Goal: Task Accomplishment & Management: Manage account settings

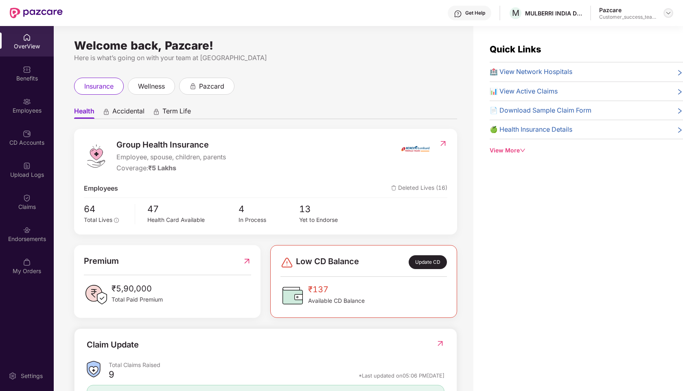
click at [667, 10] on img at bounding box center [668, 13] width 7 height 7
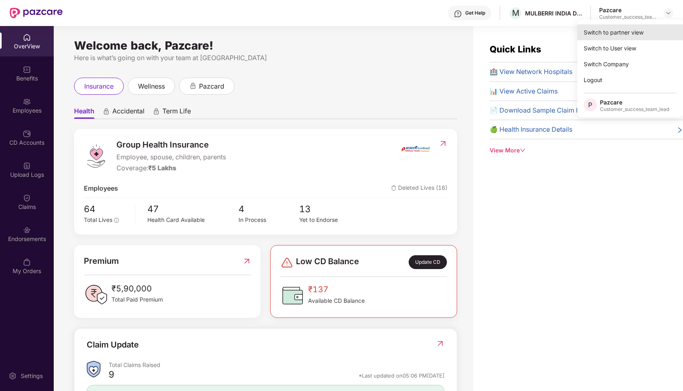
click at [628, 30] on div "Switch to partner view" at bounding box center [630, 32] width 106 height 16
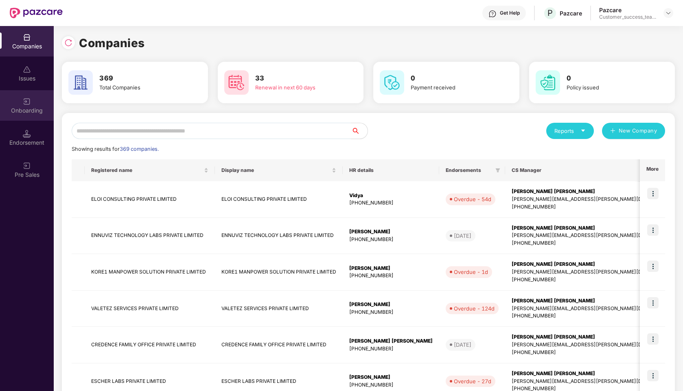
click at [29, 108] on div "Onboarding" at bounding box center [27, 111] width 54 height 8
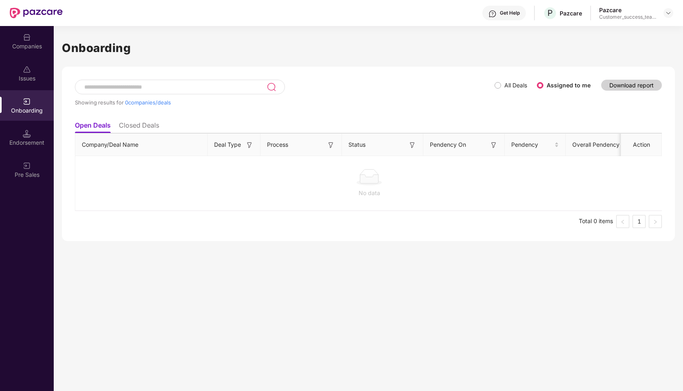
click at [142, 127] on li "Closed Deals" at bounding box center [139, 127] width 40 height 12
click at [103, 127] on li "Open Deals" at bounding box center [92, 127] width 35 height 12
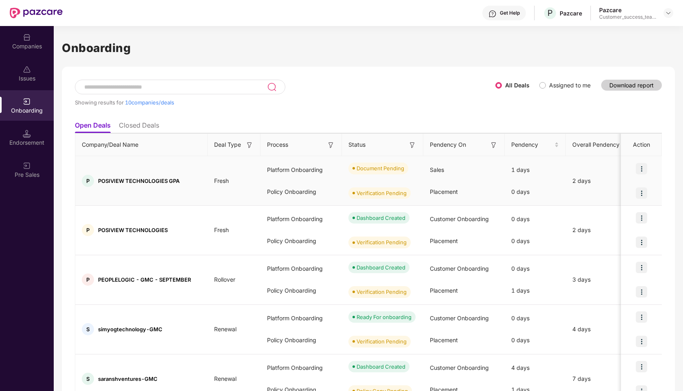
click at [639, 164] on img at bounding box center [641, 168] width 11 height 11
click at [596, 192] on span "View Document" at bounding box center [607, 189] width 58 height 9
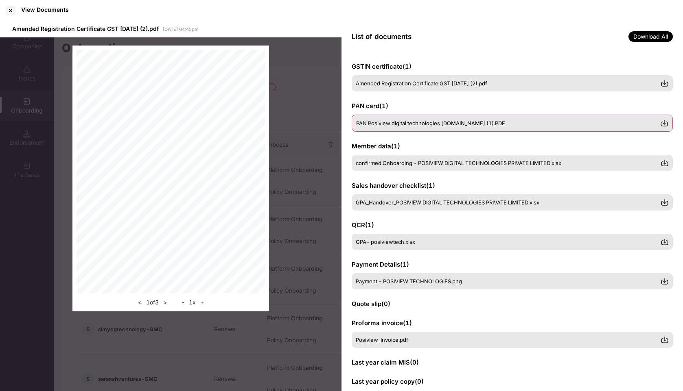
click at [394, 120] on div "PAN Posiview digital technologies [DOMAIN_NAME] (1).PDF" at bounding box center [512, 123] width 321 height 17
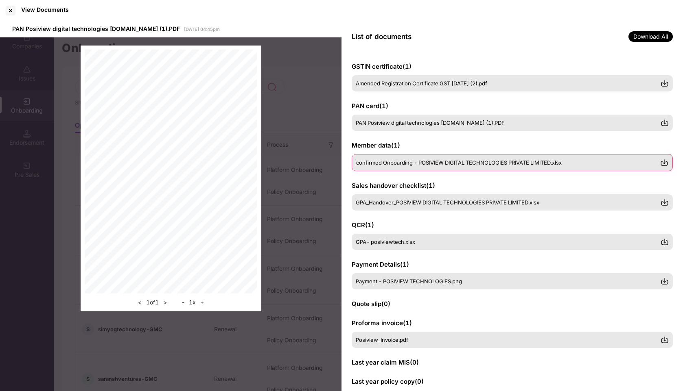
click at [402, 164] on span "confirmed Onboarding - POSIVIEW DIGITAL TECHNOLOGIES PRIVATE LIMITED.xlsx" at bounding box center [458, 163] width 205 height 7
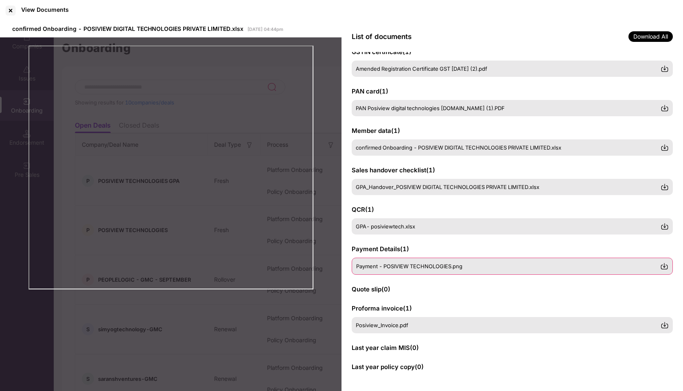
click at [376, 271] on div "Payment - POSIVIEW TECHNOLOGIES.png" at bounding box center [512, 266] width 321 height 17
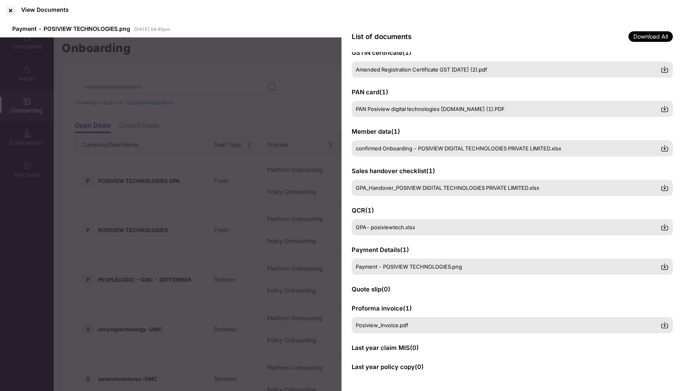
scroll to position [14, 0]
click at [386, 324] on span "Posiview_Invoice.pdf" at bounding box center [382, 325] width 52 height 7
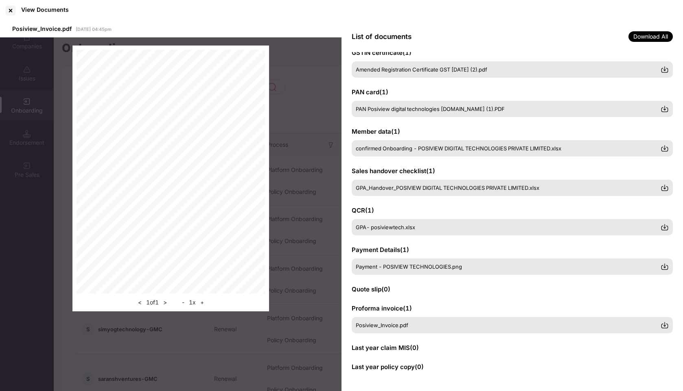
scroll to position [0, 0]
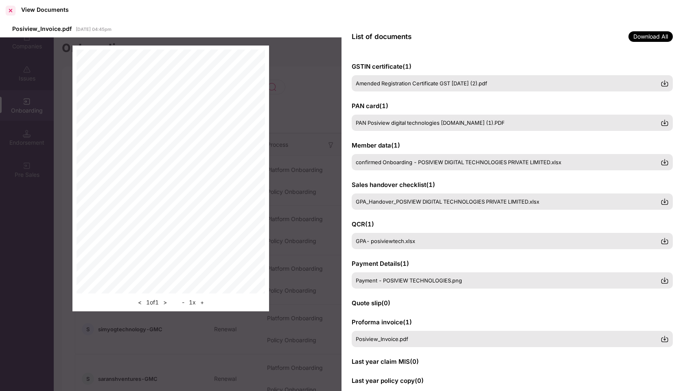
click at [9, 10] on div at bounding box center [10, 10] width 13 height 13
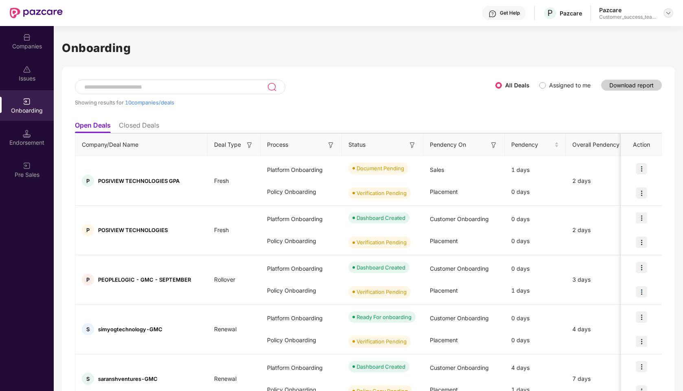
click at [670, 13] on img at bounding box center [668, 13] width 7 height 7
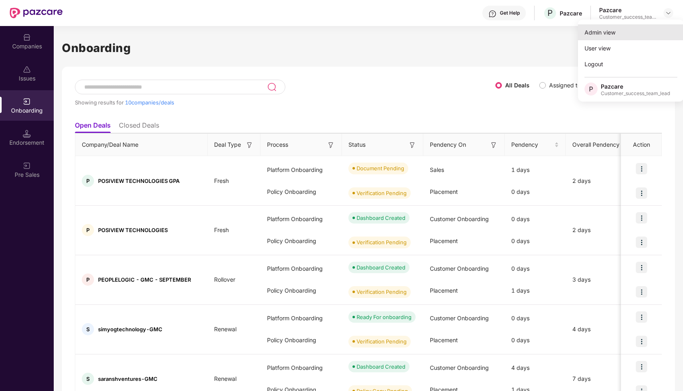
click at [622, 34] on div "Admin view" at bounding box center [631, 32] width 106 height 16
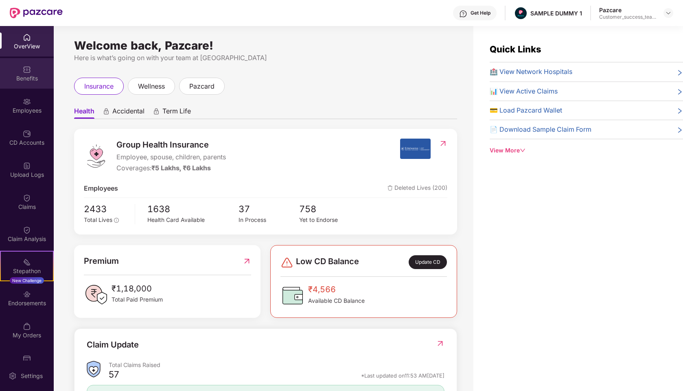
click at [37, 79] on div "Benefits" at bounding box center [27, 78] width 54 height 8
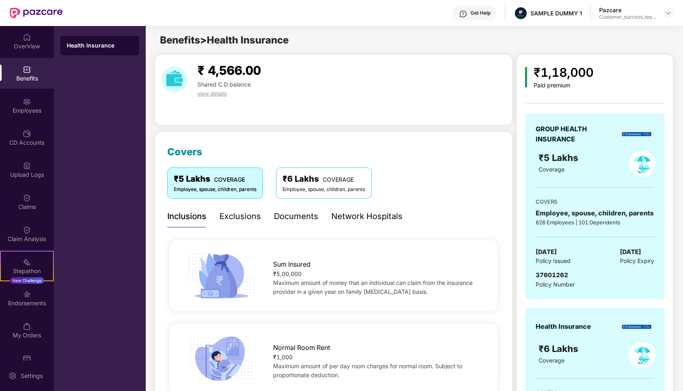
click at [243, 214] on div "Exclusions" at bounding box center [240, 216] width 42 height 13
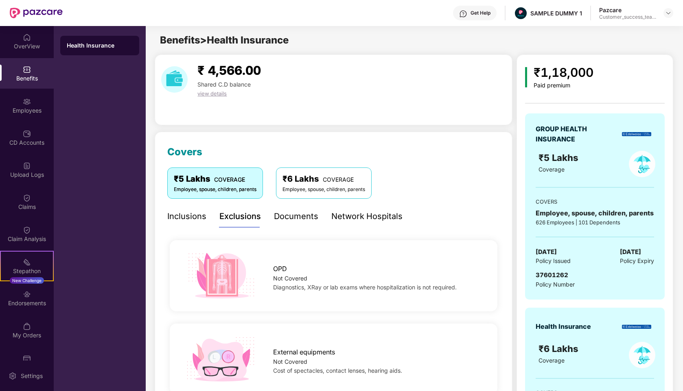
click at [286, 220] on div "Documents" at bounding box center [296, 216] width 44 height 13
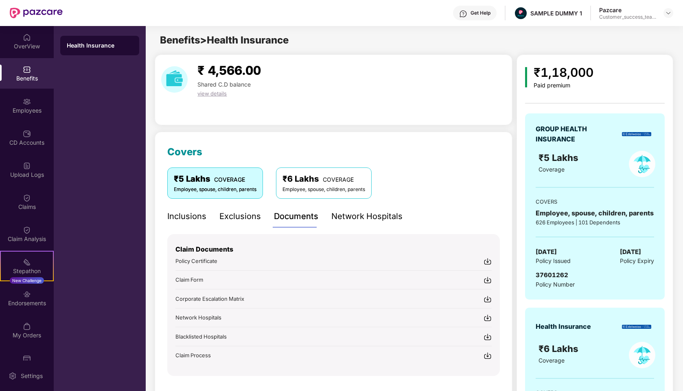
click at [354, 222] on div "Network Hospitals" at bounding box center [366, 216] width 71 height 13
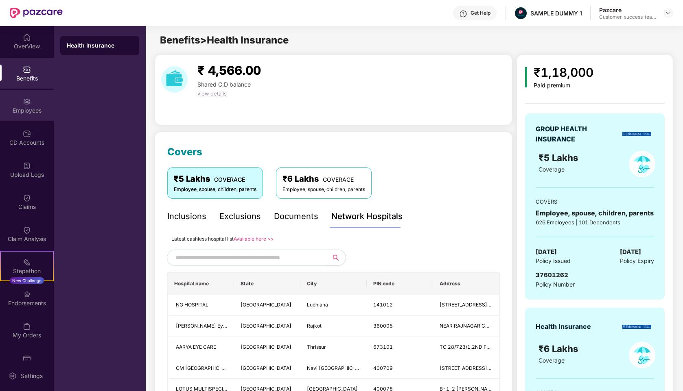
click at [35, 109] on div "Employees" at bounding box center [27, 111] width 54 height 8
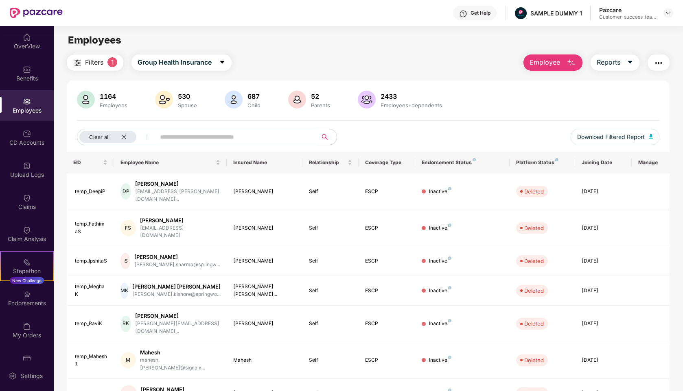
click at [87, 68] on button "Filters 1" at bounding box center [95, 63] width 57 height 16
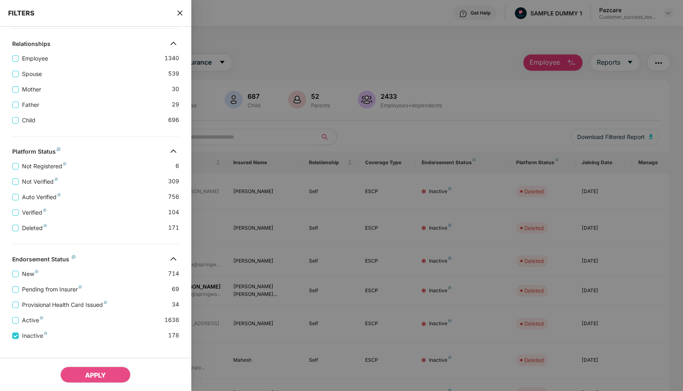
scroll to position [161, 0]
click at [182, 15] on icon "close" at bounding box center [180, 13] width 7 height 7
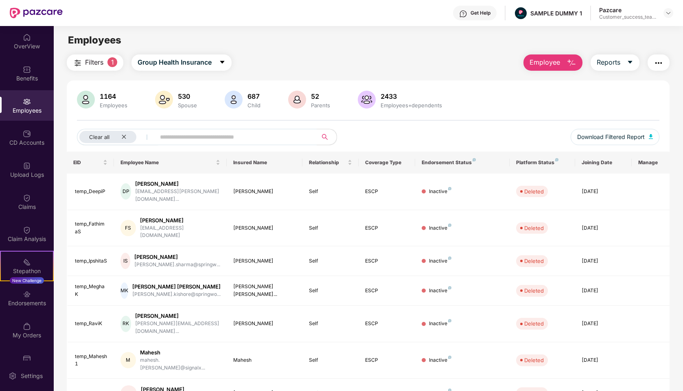
click at [543, 63] on span "Employee" at bounding box center [544, 62] width 31 height 10
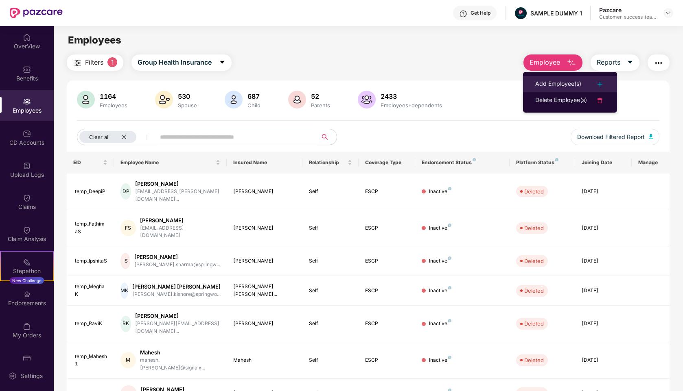
click at [542, 87] on div "Add Employee(s)" at bounding box center [558, 84] width 46 height 10
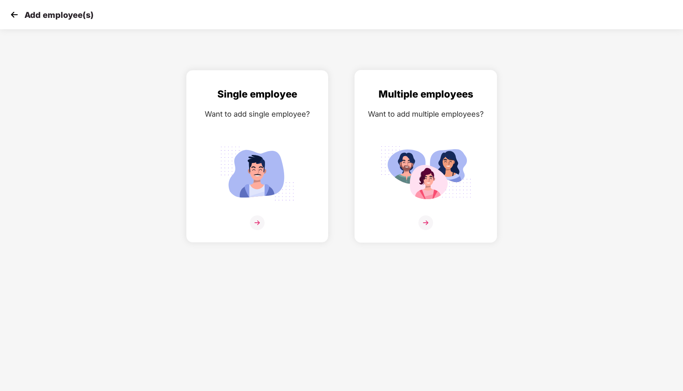
click at [381, 118] on div "Want to add multiple employees?" at bounding box center [425, 114] width 125 height 12
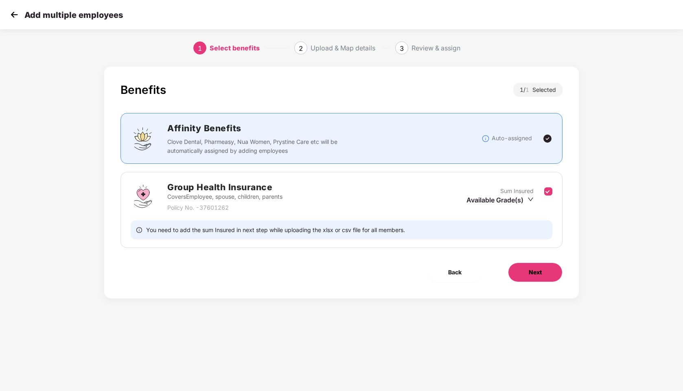
click at [535, 264] on button "Next" at bounding box center [535, 273] width 55 height 20
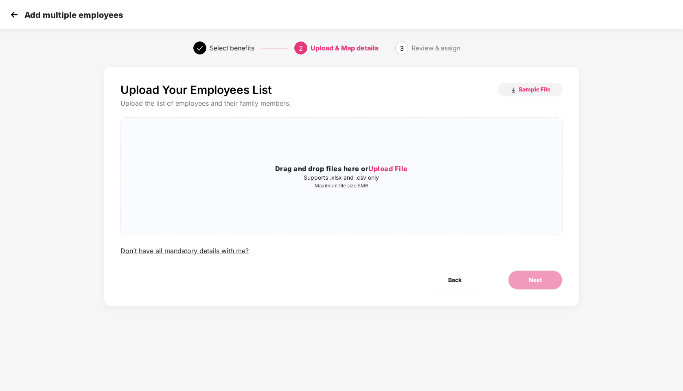
click at [11, 13] on img at bounding box center [14, 15] width 12 height 12
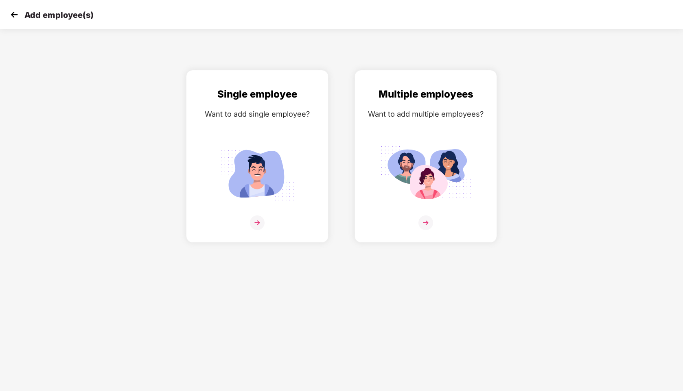
click at [15, 17] on img at bounding box center [14, 15] width 12 height 12
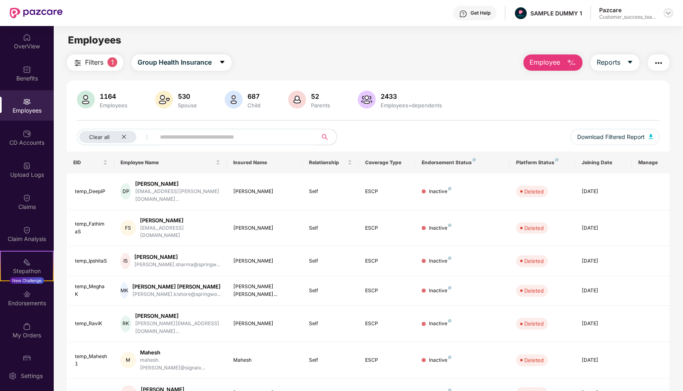
click at [665, 12] on img at bounding box center [668, 13] width 7 height 7
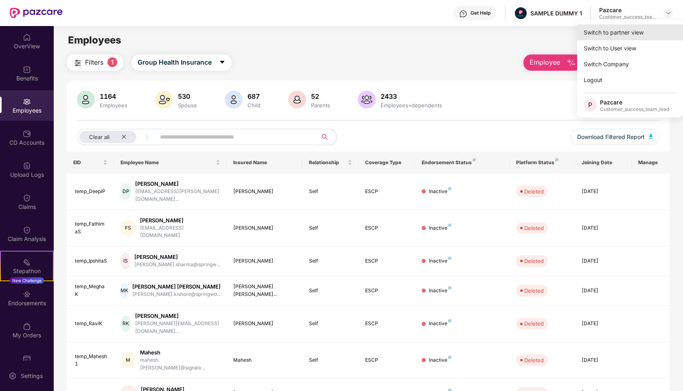
click at [616, 37] on div "Switch to partner view" at bounding box center [630, 32] width 106 height 16
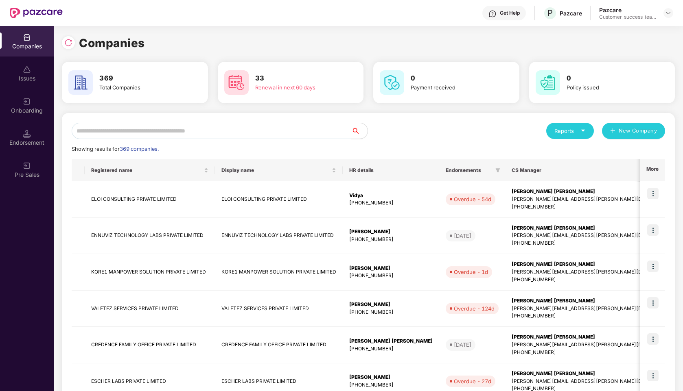
click at [262, 136] on input "text" at bounding box center [212, 131] width 280 height 16
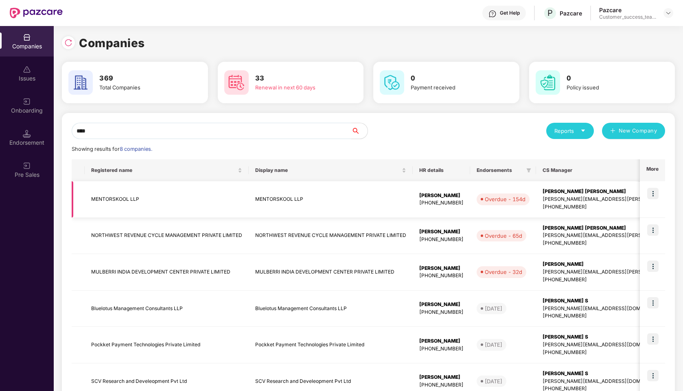
type input "****"
click at [650, 194] on img at bounding box center [652, 193] width 11 height 11
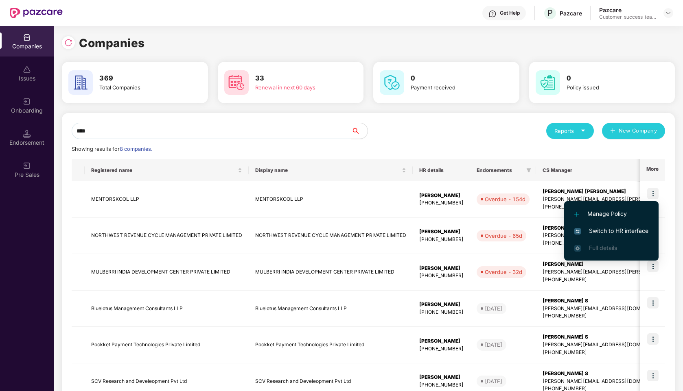
click at [600, 234] on span "Switch to HR interface" at bounding box center [611, 231] width 74 height 9
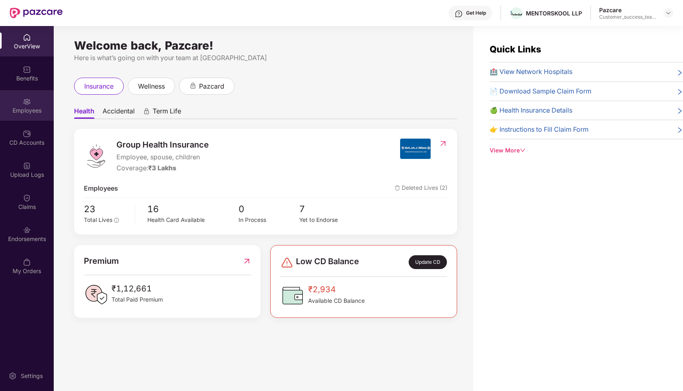
click at [31, 107] on div "Employees" at bounding box center [27, 111] width 54 height 8
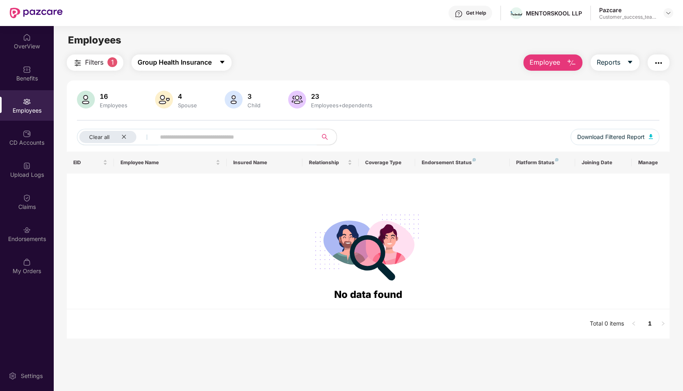
click at [157, 62] on span "Group Health Insurance" at bounding box center [175, 62] width 74 height 10
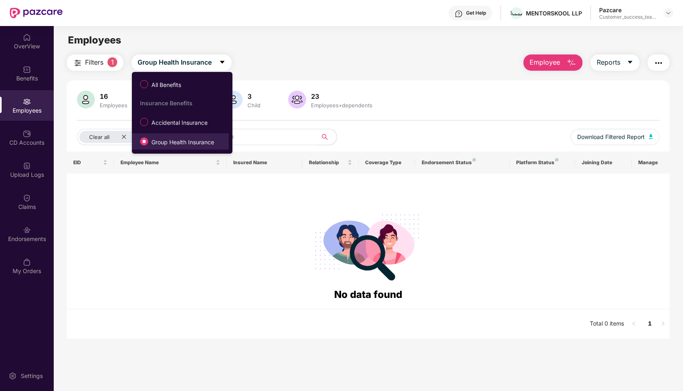
click at [159, 145] on span "Group Health Insurance" at bounding box center [182, 142] width 69 height 9
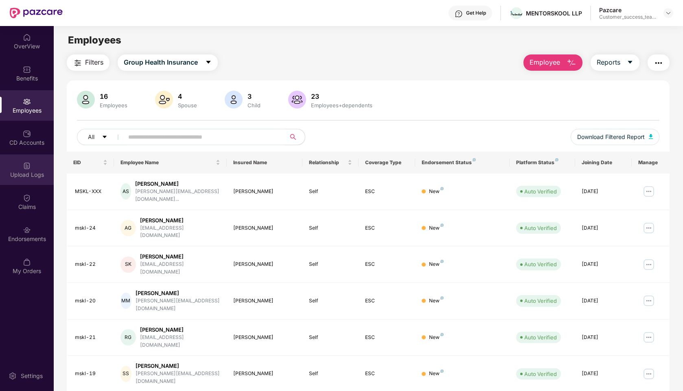
click at [25, 169] on img at bounding box center [27, 166] width 8 height 8
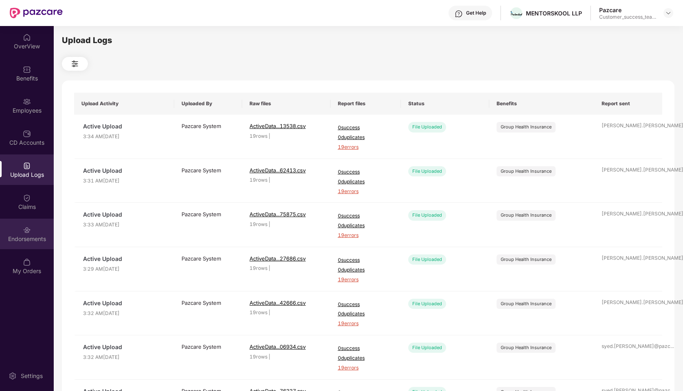
click at [23, 235] on div "Endorsements" at bounding box center [27, 239] width 54 height 8
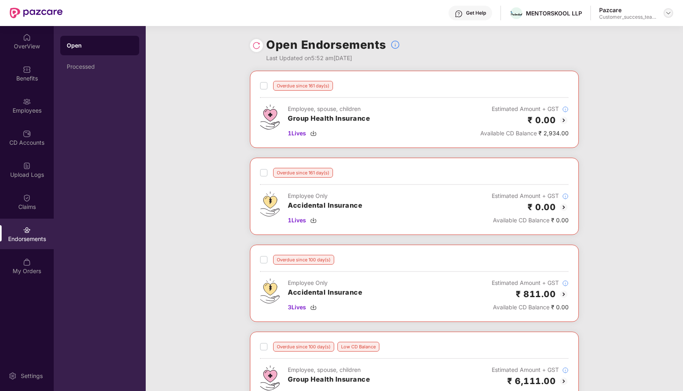
click at [669, 8] on div at bounding box center [668, 13] width 10 height 10
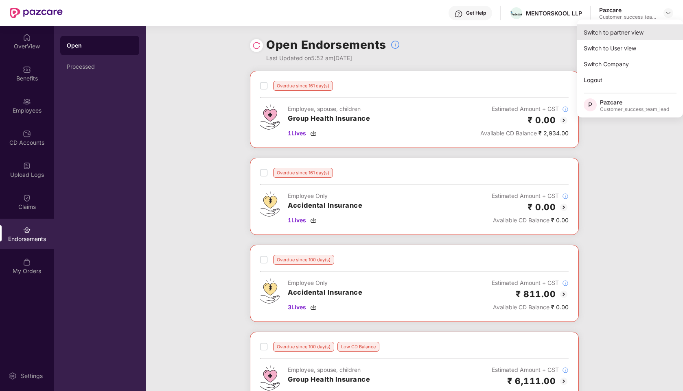
click at [594, 37] on div "Switch to partner view" at bounding box center [630, 32] width 106 height 16
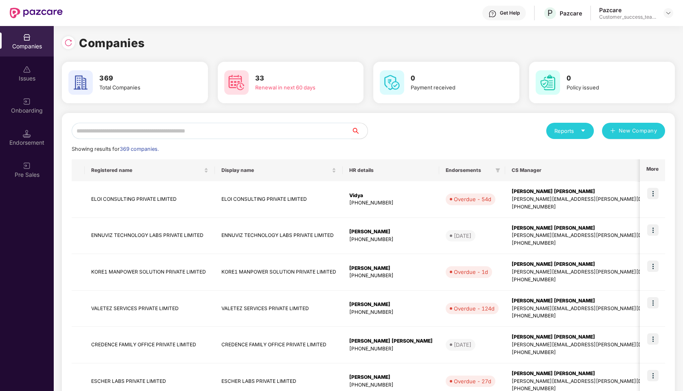
click at [279, 128] on input "text" at bounding box center [212, 131] width 280 height 16
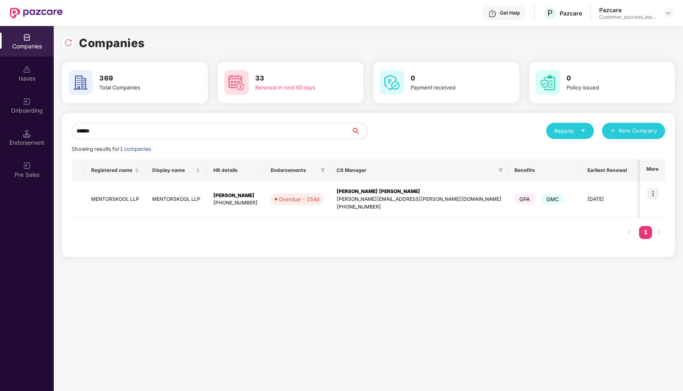
type input "******"
click at [651, 193] on img at bounding box center [652, 193] width 11 height 11
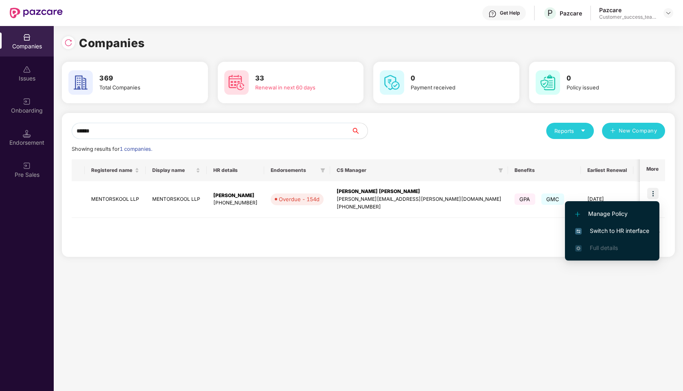
click at [606, 234] on span "Switch to HR interface" at bounding box center [612, 231] width 74 height 9
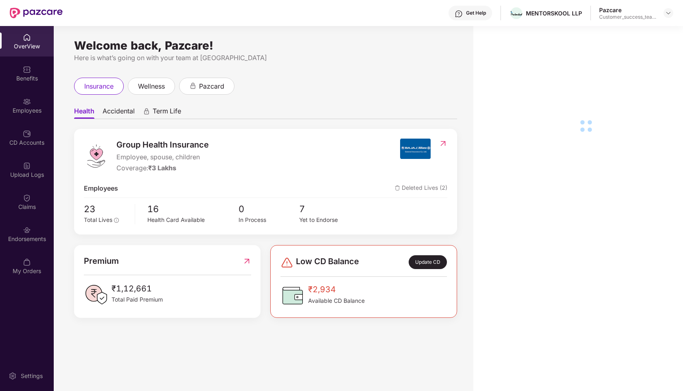
click at [29, 100] on img at bounding box center [27, 102] width 8 height 8
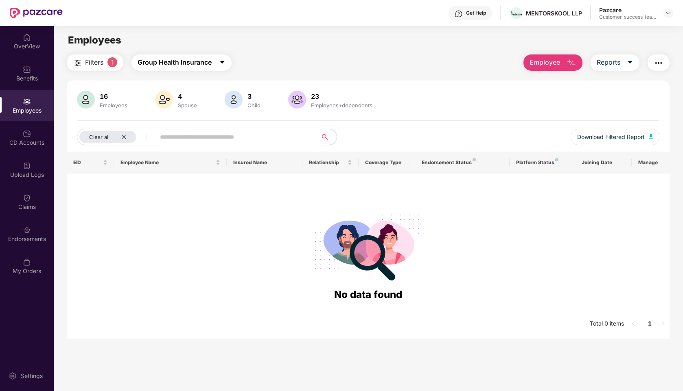
click at [169, 67] on span "Group Health Insurance" at bounding box center [175, 62] width 74 height 10
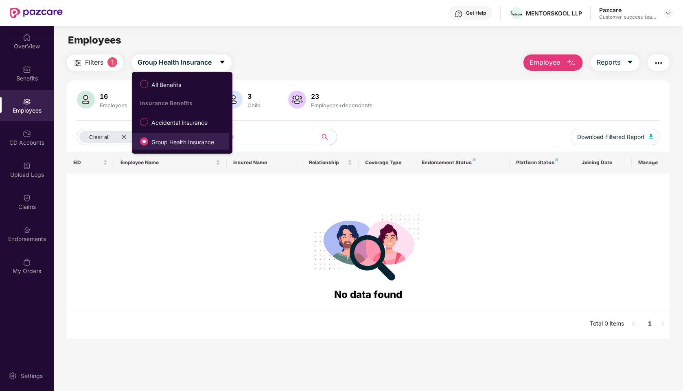
click at [179, 138] on span "Group Health Insurance" at bounding box center [182, 142] width 69 height 9
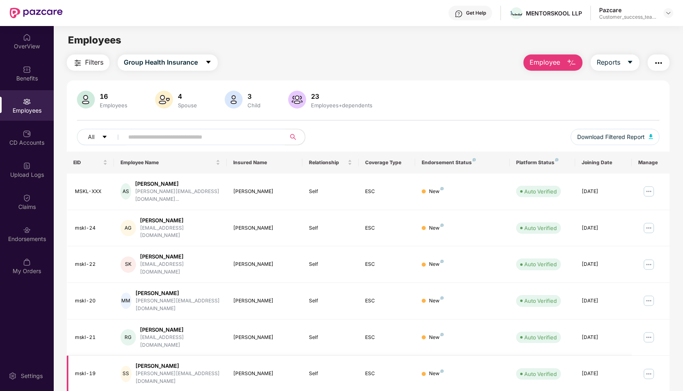
scroll to position [109, 0]
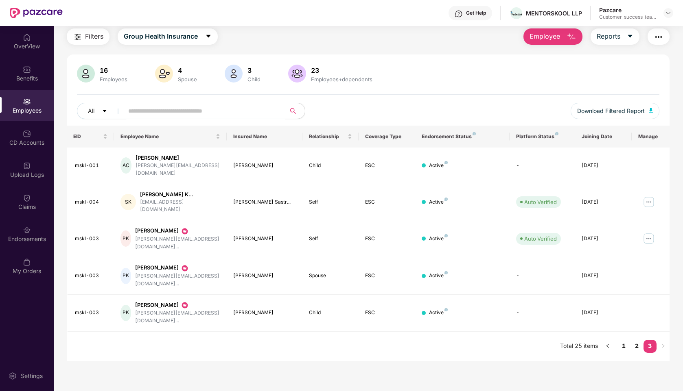
scroll to position [26, 0]
click at [626, 340] on link "1" at bounding box center [623, 346] width 13 height 12
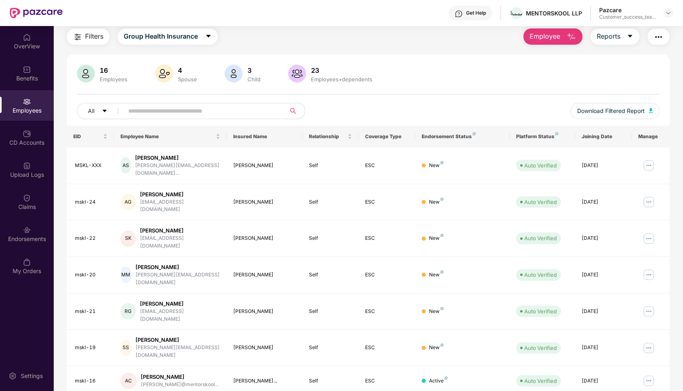
click at [166, 110] on input "text" at bounding box center [201, 111] width 146 height 12
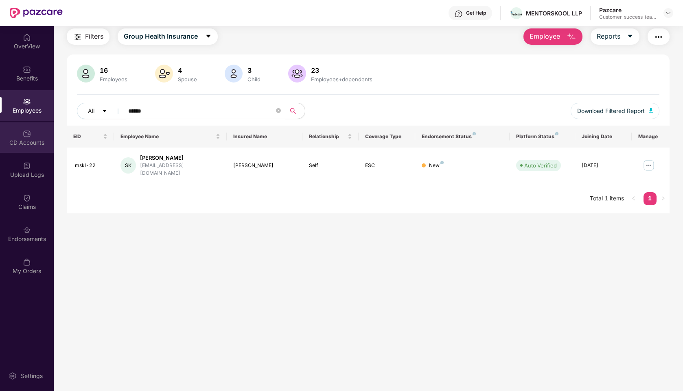
type input "*****"
click at [12, 133] on div "CD Accounts" at bounding box center [27, 137] width 54 height 31
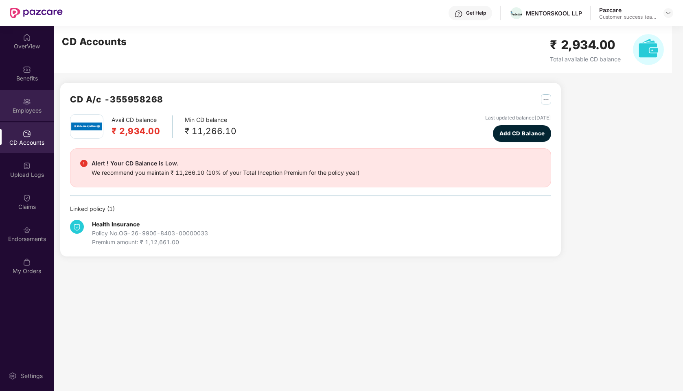
click at [31, 108] on div "Employees" at bounding box center [27, 111] width 54 height 8
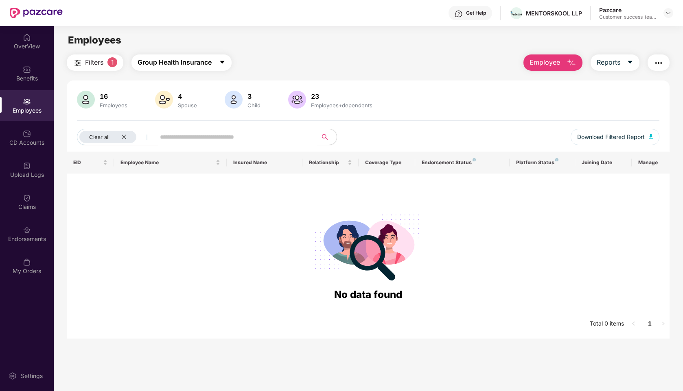
click at [162, 59] on span "Group Health Insurance" at bounding box center [175, 62] width 74 height 10
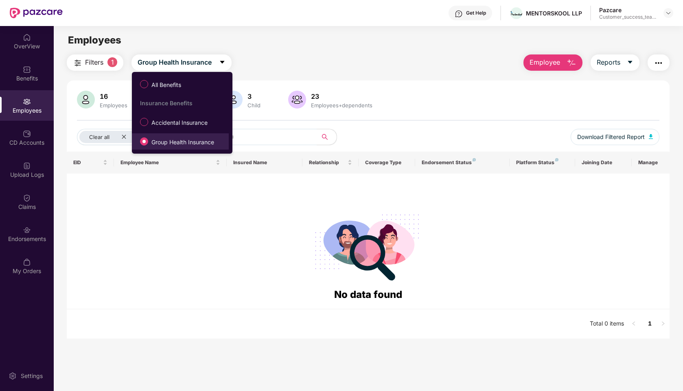
click at [166, 138] on span "Group Health Insurance" at bounding box center [182, 142] width 69 height 9
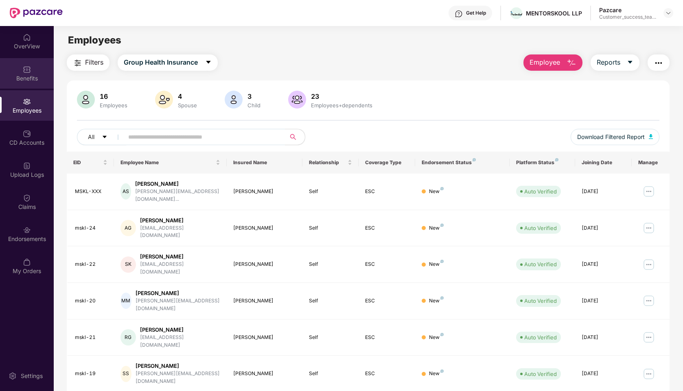
click at [26, 76] on div "Benefits" at bounding box center [27, 78] width 54 height 8
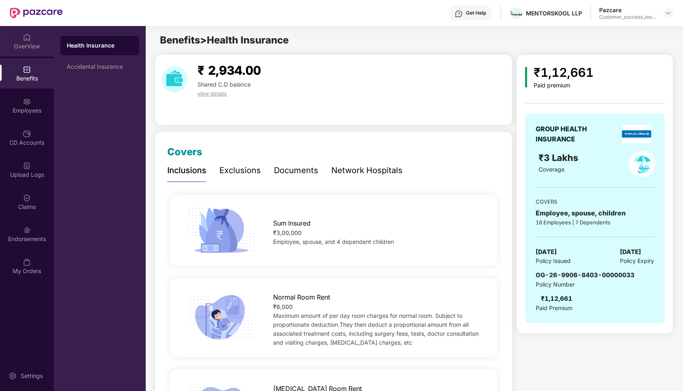
click at [26, 39] on img at bounding box center [27, 37] width 8 height 8
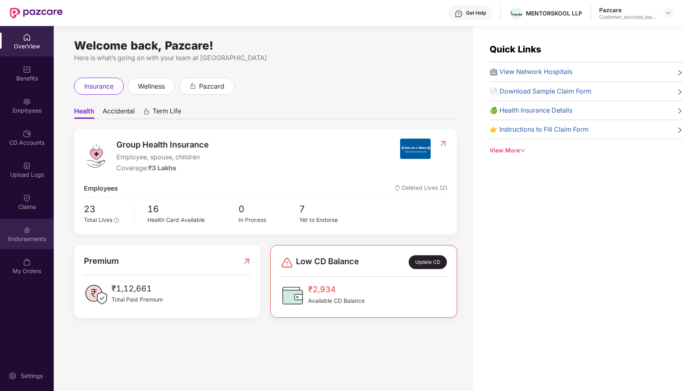
click at [26, 232] on img at bounding box center [27, 230] width 8 height 8
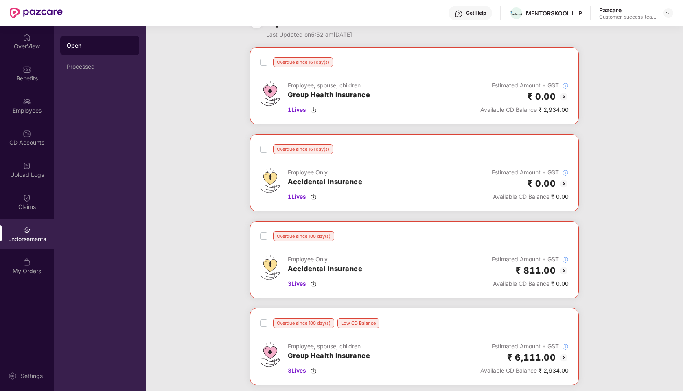
scroll to position [23, 0]
click at [23, 112] on div "Employees" at bounding box center [27, 111] width 54 height 8
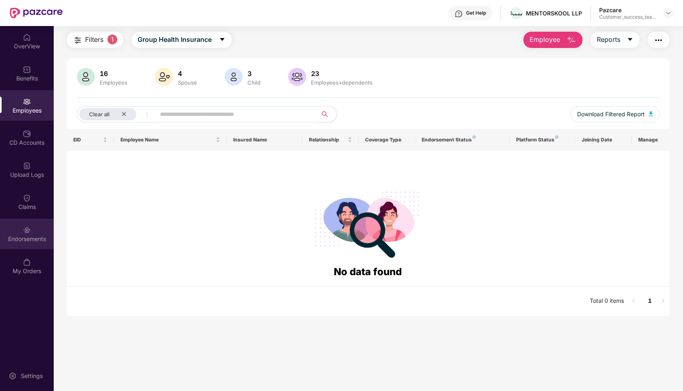
click at [22, 236] on div "Endorsements" at bounding box center [27, 239] width 54 height 8
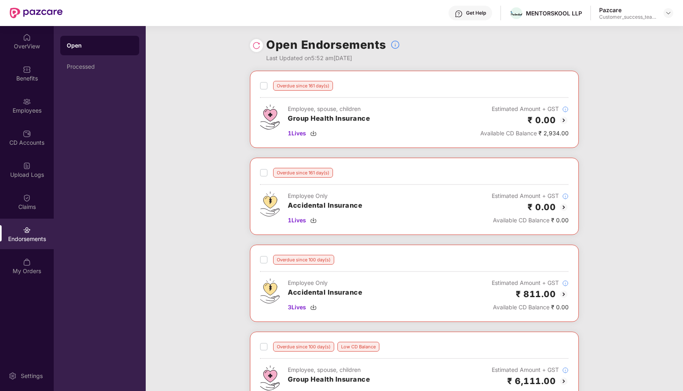
click at [564, 120] on img at bounding box center [564, 121] width 10 height 10
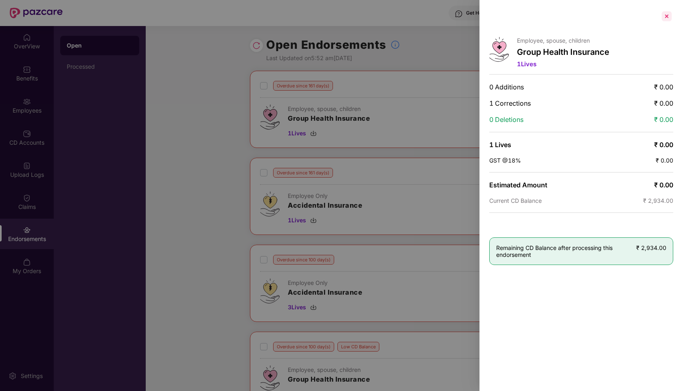
click at [669, 20] on div at bounding box center [666, 16] width 13 height 13
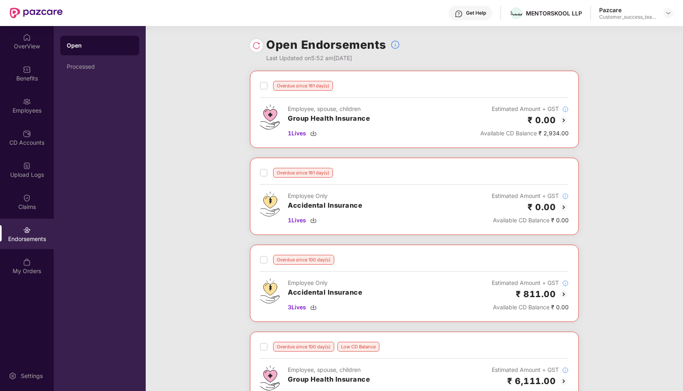
click at [564, 206] on img at bounding box center [564, 208] width 10 height 10
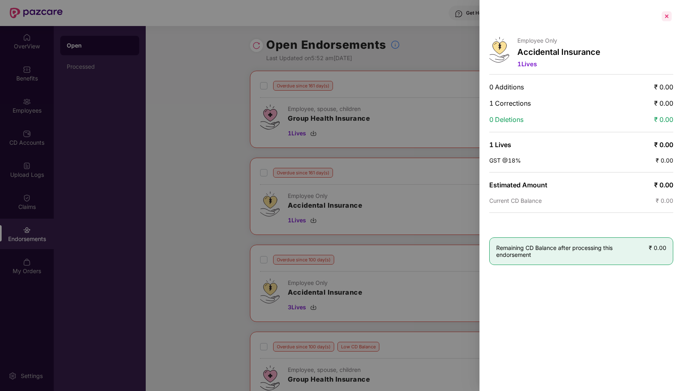
click at [667, 16] on div at bounding box center [666, 16] width 13 height 13
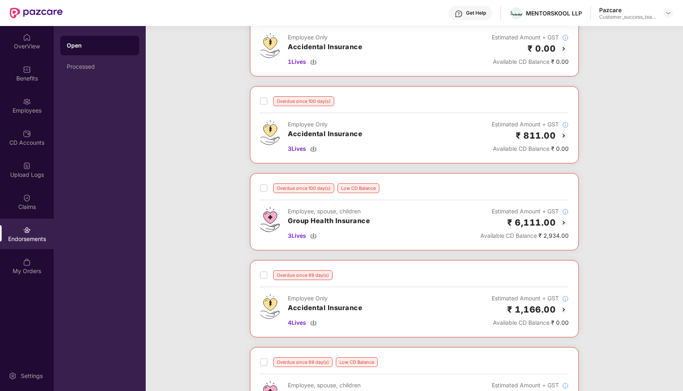
scroll to position [194, 0]
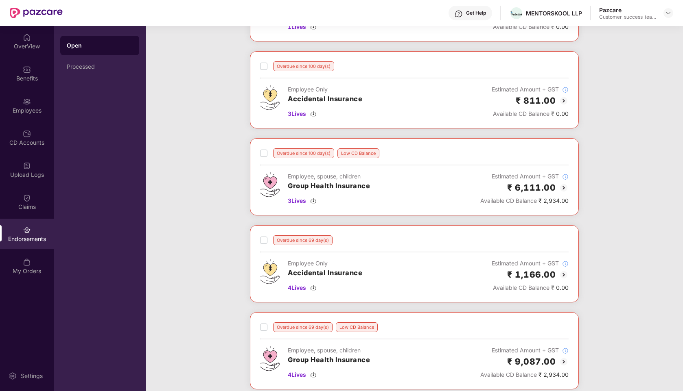
click at [562, 101] on img at bounding box center [564, 101] width 10 height 10
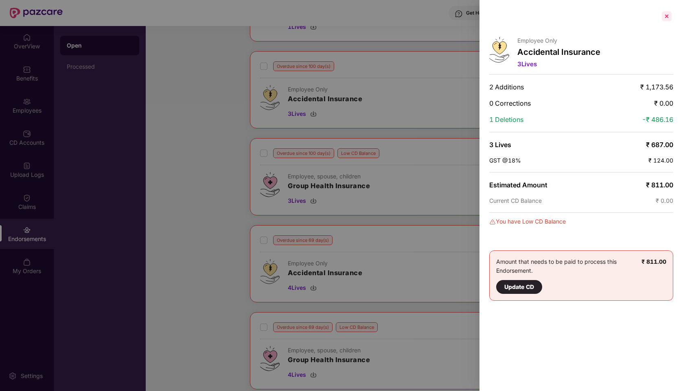
click at [670, 14] on div at bounding box center [666, 16] width 13 height 13
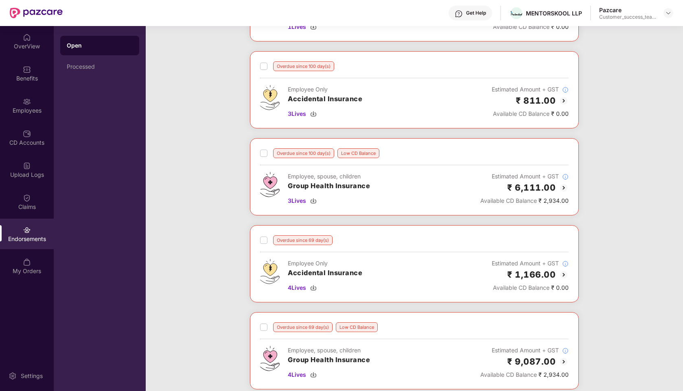
click at [562, 191] on img at bounding box center [564, 188] width 10 height 10
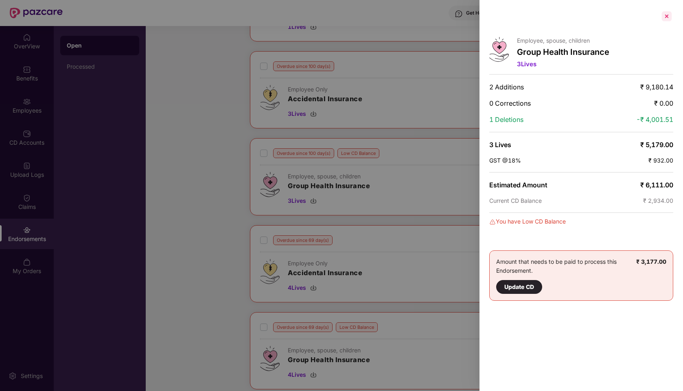
click at [667, 18] on div at bounding box center [666, 16] width 13 height 13
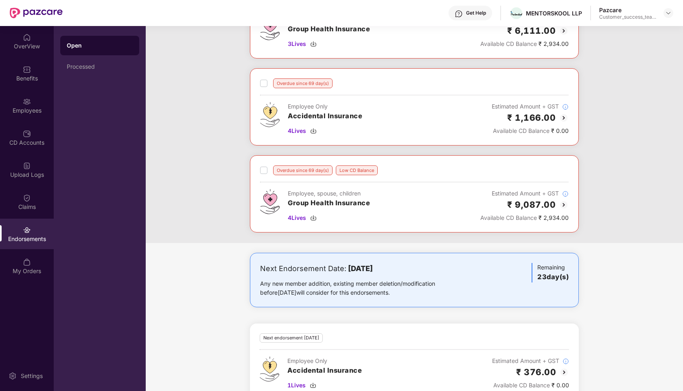
scroll to position [357, 0]
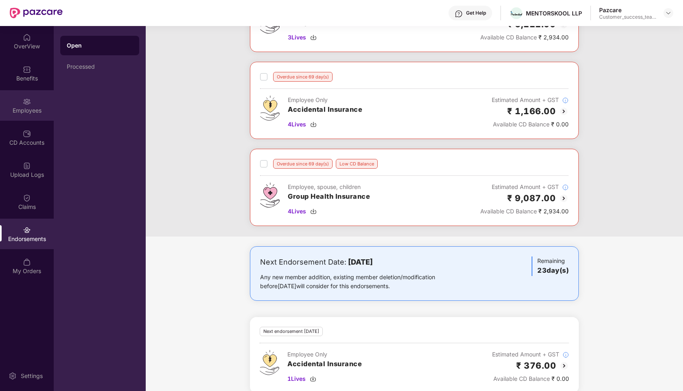
click at [32, 113] on div "Employees" at bounding box center [27, 111] width 54 height 8
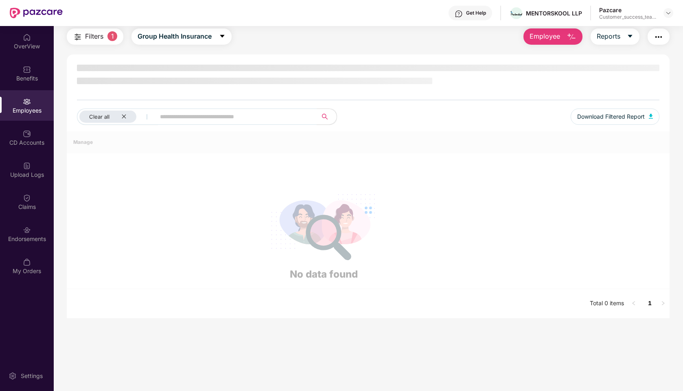
scroll to position [26, 0]
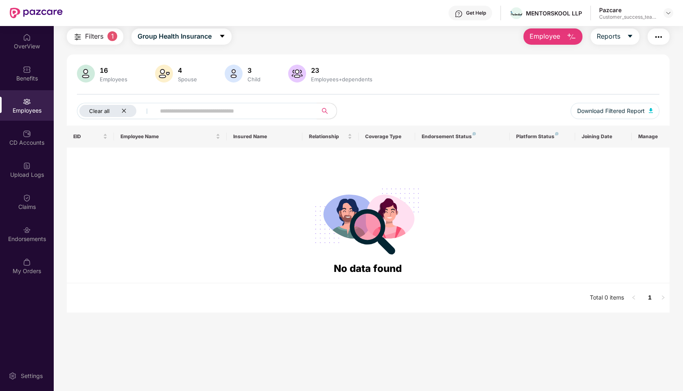
click at [120, 113] on div "Clear all" at bounding box center [107, 111] width 57 height 12
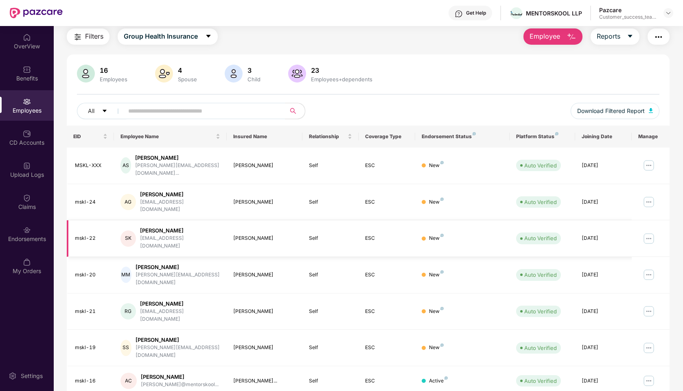
click at [651, 232] on img at bounding box center [648, 238] width 13 height 13
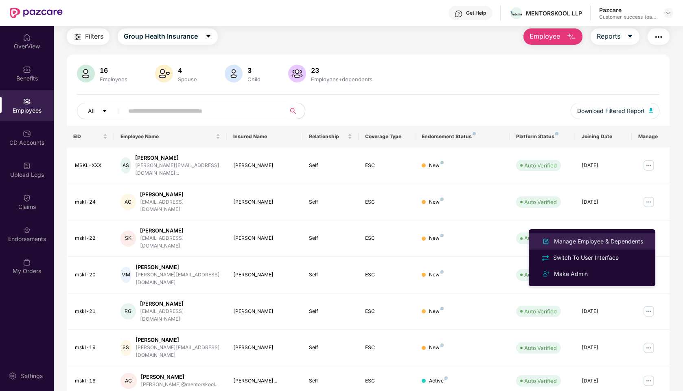
click at [577, 242] on div "Manage Employee & Dependents" at bounding box center [598, 241] width 92 height 9
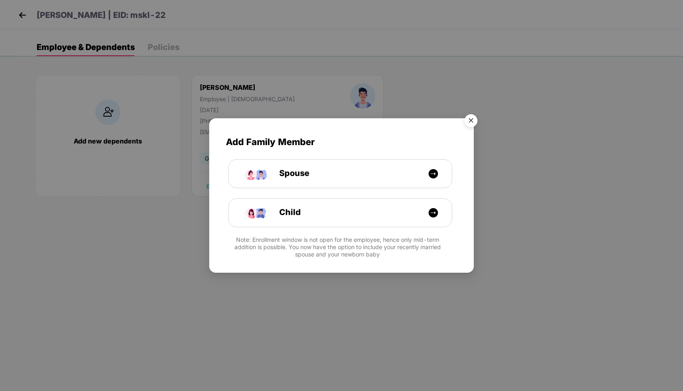
click at [474, 118] on img "Close" at bounding box center [470, 122] width 23 height 23
